Goal: Browse casually: Explore the website without a specific task or goal

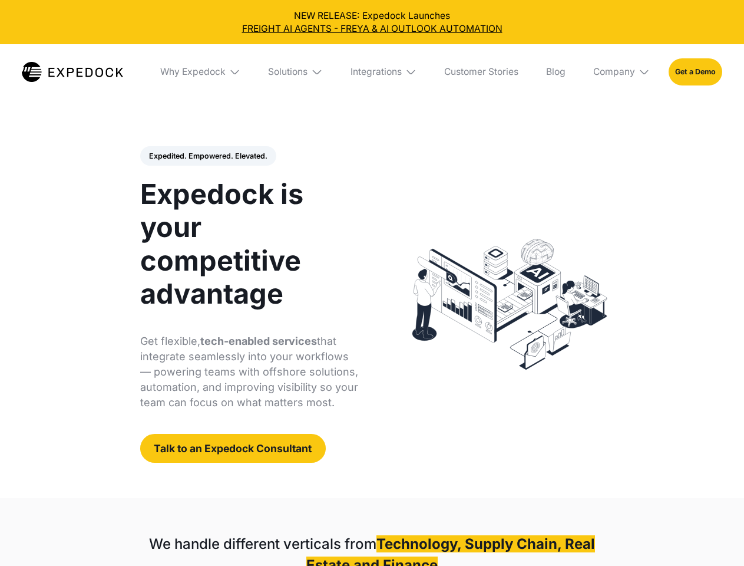
select select
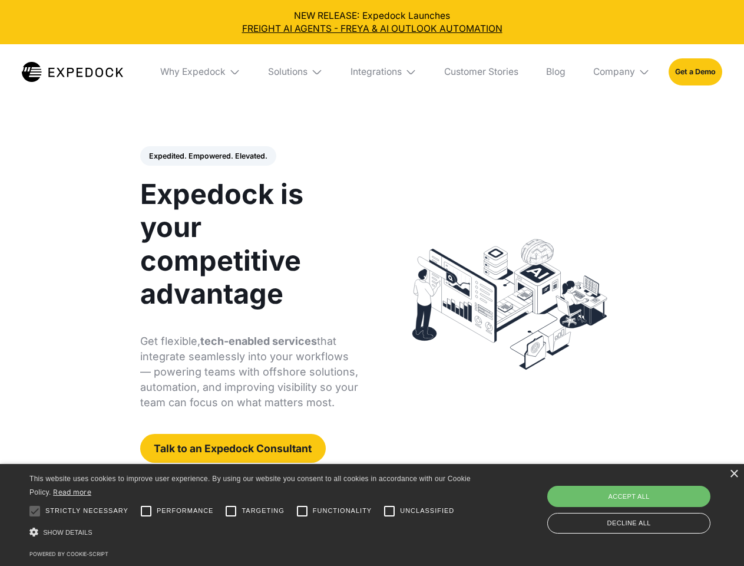
click at [372, 72] on div "Integrations" at bounding box center [376, 72] width 51 height 12
click at [201, 72] on div "Why Expedock" at bounding box center [182, 72] width 65 height 12
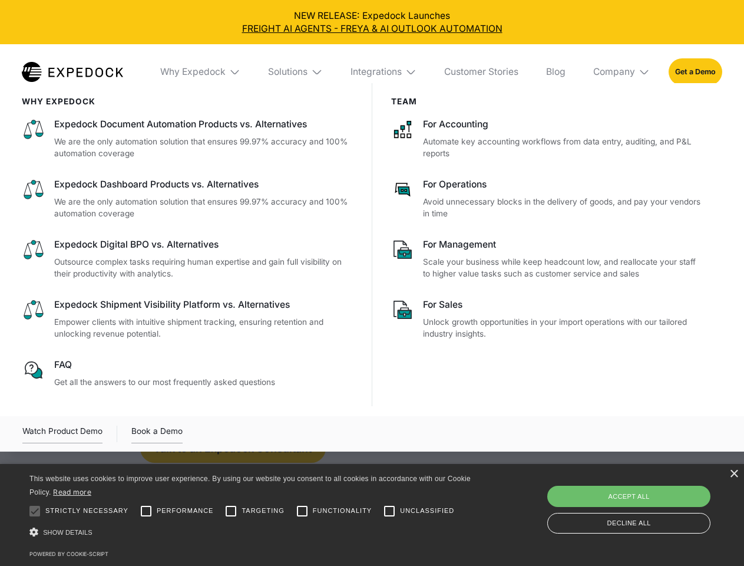
click at [296, 72] on div "Solutions" at bounding box center [287, 72] width 39 height 12
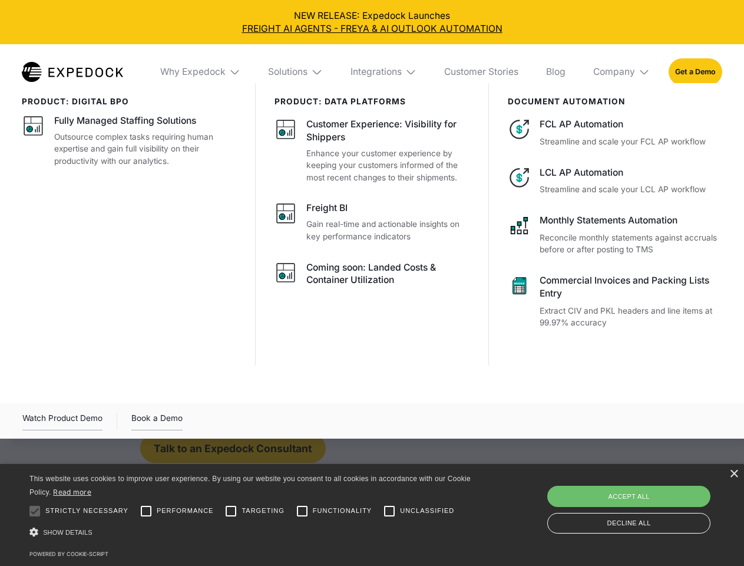
click at [384, 72] on div "Integrations" at bounding box center [376, 72] width 51 height 12
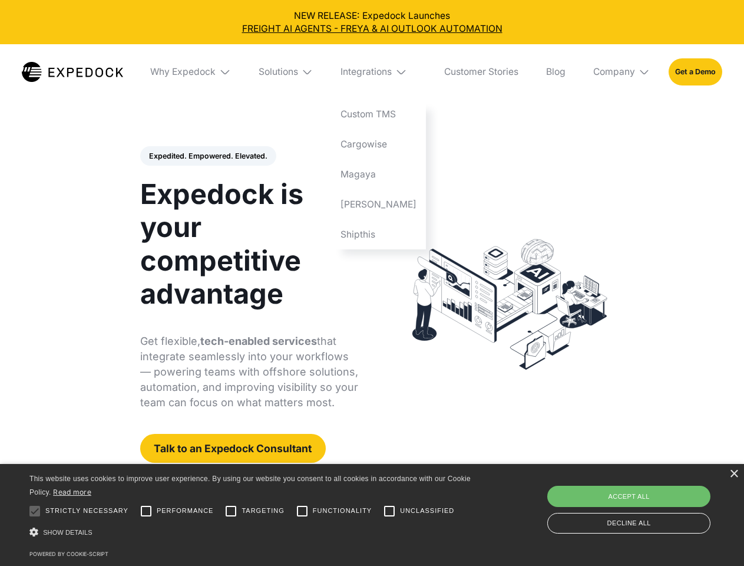
click at [622, 72] on div "Company" at bounding box center [614, 72] width 42 height 12
click at [207, 156] on div "Expedited. Empowered. Elevated. Automate Freight Document Extraction at 99.97% …" at bounding box center [249, 304] width 219 height 317
click at [35, 511] on div at bounding box center [35, 511] width 24 height 24
click at [146, 511] on input "Performance" at bounding box center [146, 511] width 24 height 24
checkbox input "true"
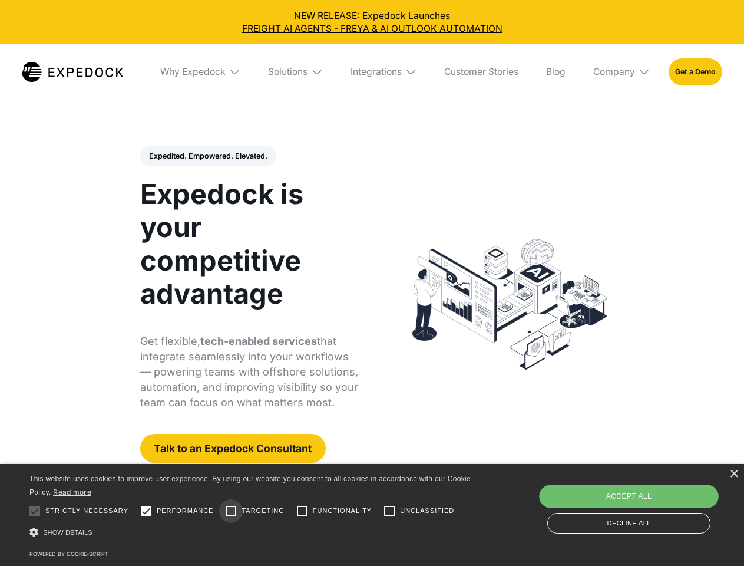
click at [231, 511] on input "Targeting" at bounding box center [231, 511] width 24 height 24
checkbox input "true"
click at [302, 511] on input "Functionality" at bounding box center [303, 511] width 24 height 24
checkbox input "true"
